Goal: Browse casually: Explore the website without a specific task or goal

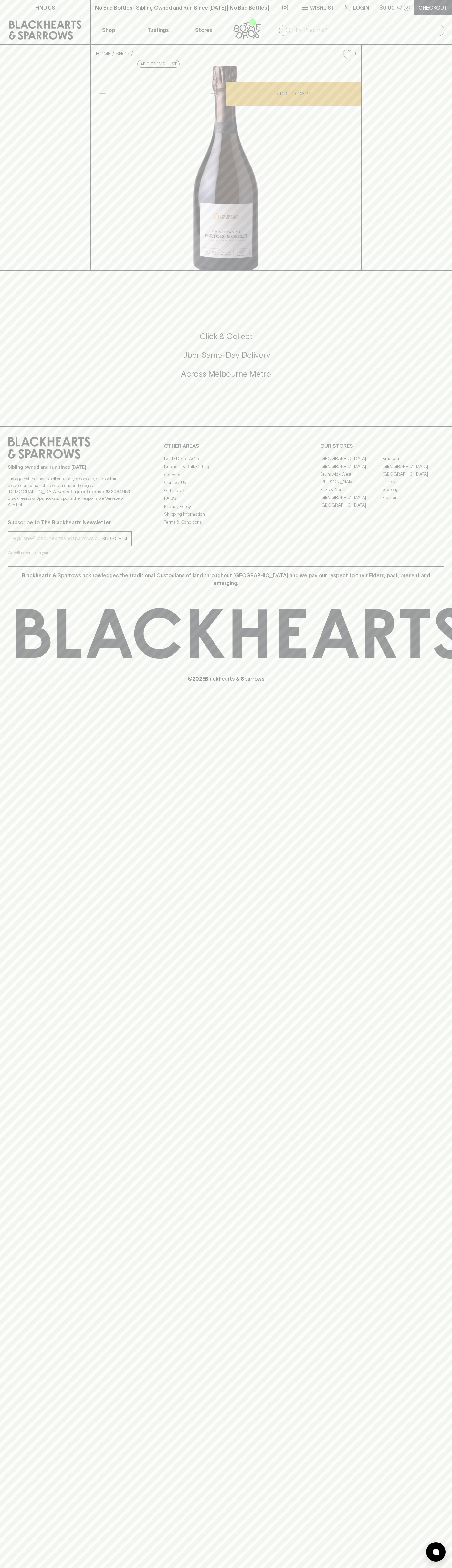
click at [51, 30] on icon at bounding box center [45, 30] width 81 height 19
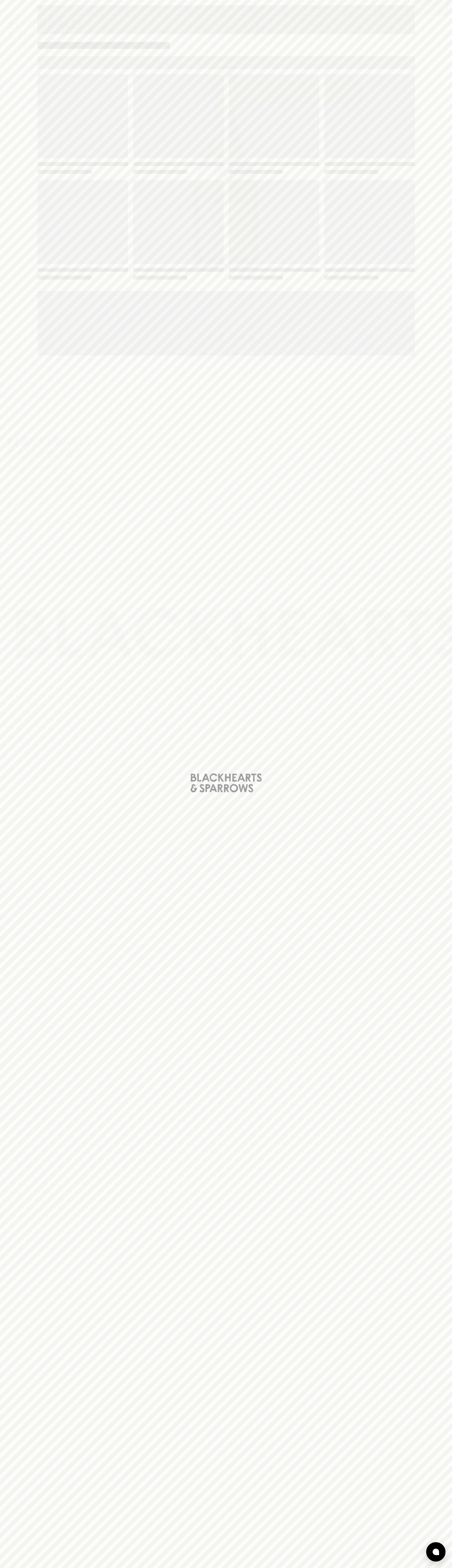
click at [429, 1199] on div "Loading" at bounding box center [226, 784] width 452 height 1568
click at [189, 1567] on html "FIND US | No Bad Bottles | Sibling Owned and Run Since [DATE] | No Bad Bottles …" at bounding box center [226, 784] width 452 height 1568
click at [31, 592] on div "Loading" at bounding box center [226, 784] width 452 height 1568
